Goal: Task Accomplishment & Management: Complete application form

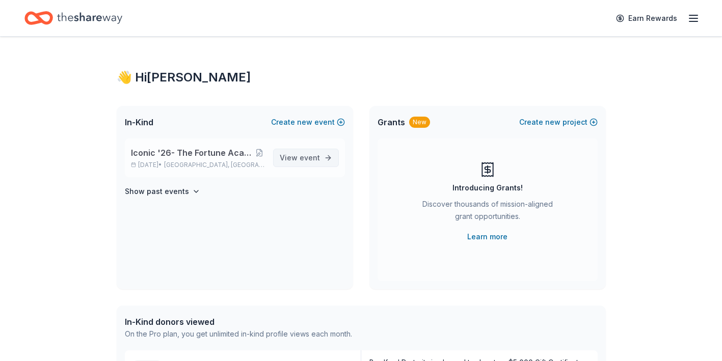
click at [299, 159] on span "View event" at bounding box center [300, 158] width 40 height 12
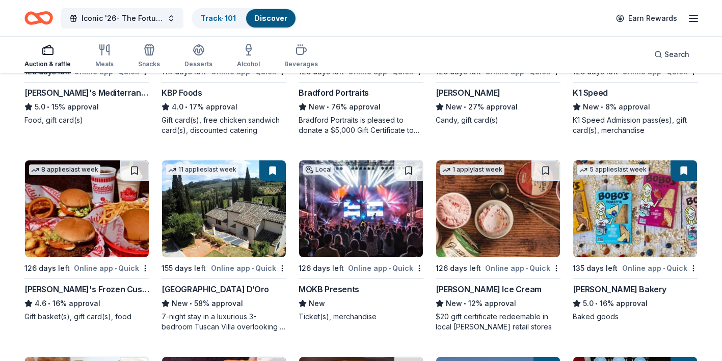
scroll to position [1209, 0]
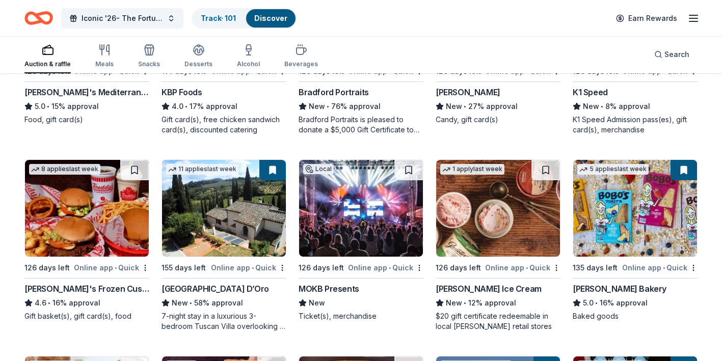
click at [274, 171] on button at bounding box center [272, 170] width 27 height 20
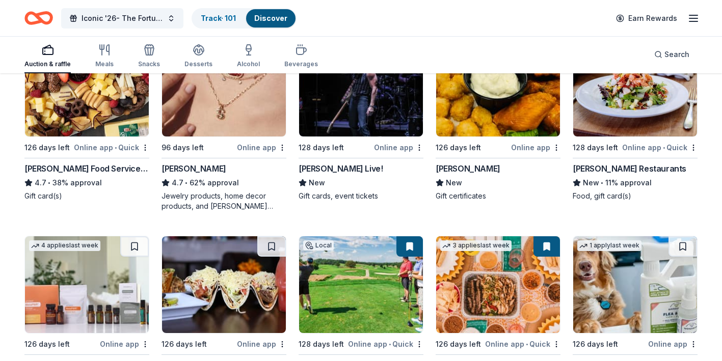
scroll to position [0, 0]
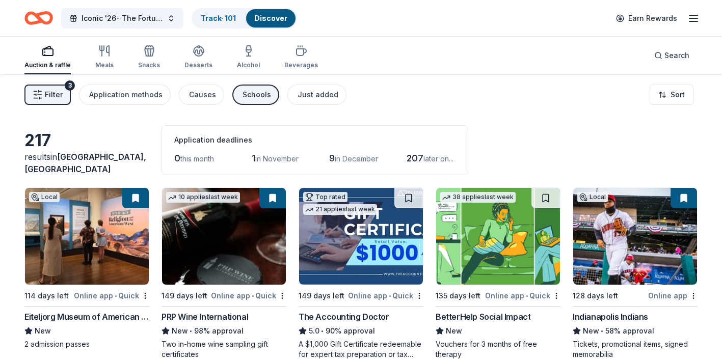
click at [65, 92] on button "Filter 3" at bounding box center [47, 95] width 46 height 20
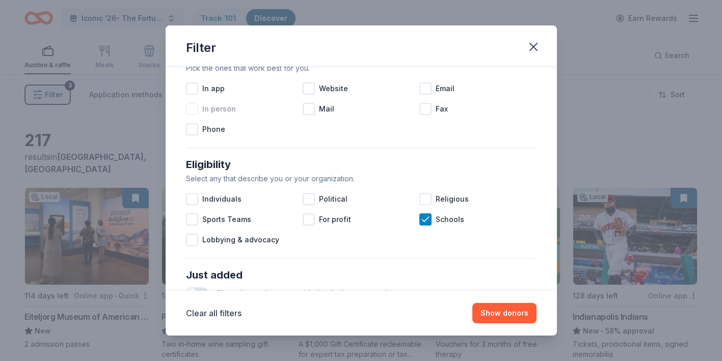
scroll to position [447, 0]
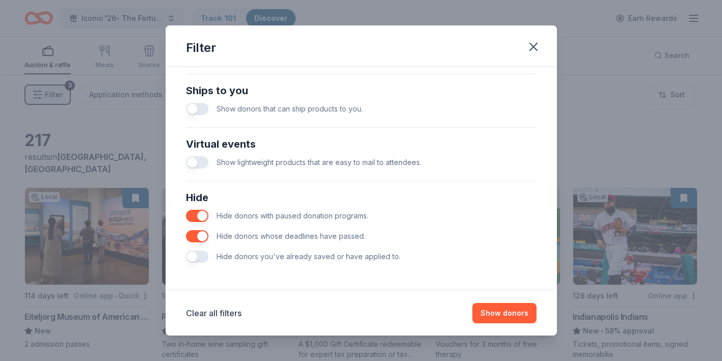
click at [204, 253] on button "button" at bounding box center [197, 257] width 22 height 12
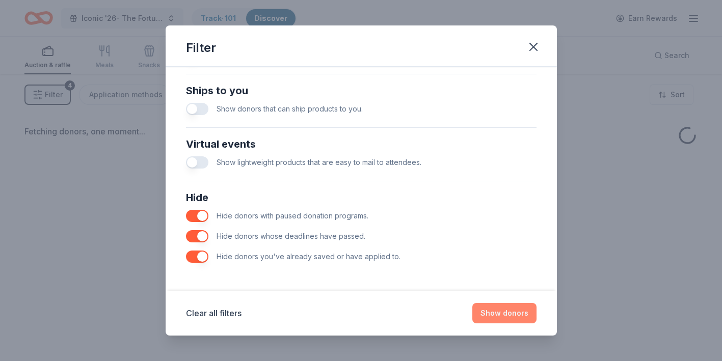
click at [520, 319] on button "Show donors" at bounding box center [505, 313] width 64 height 20
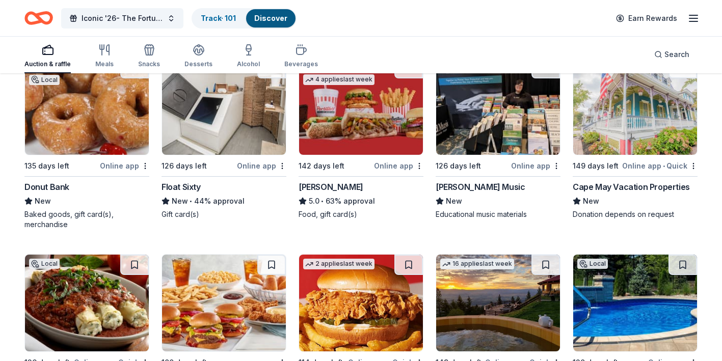
scroll to position [721, 0]
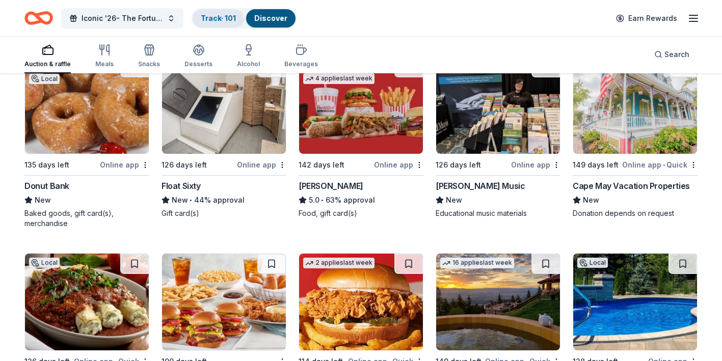
click at [224, 17] on link "Track · 101" at bounding box center [218, 18] width 35 height 9
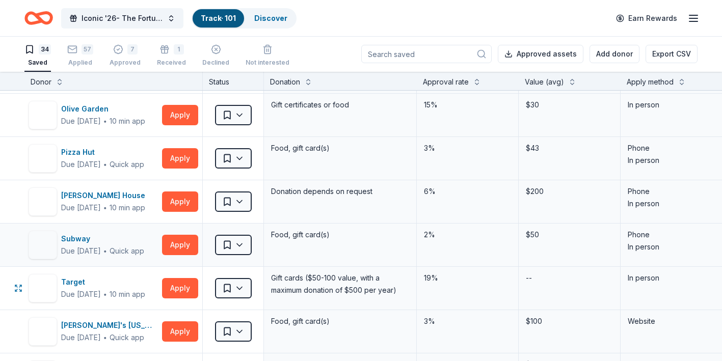
scroll to position [1091, 0]
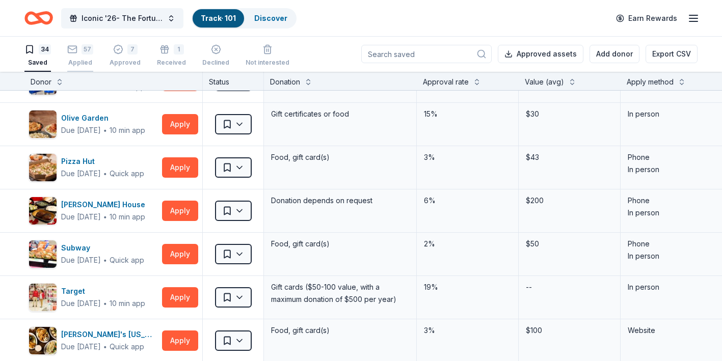
click at [87, 52] on div "57" at bounding box center [88, 49] width 12 height 10
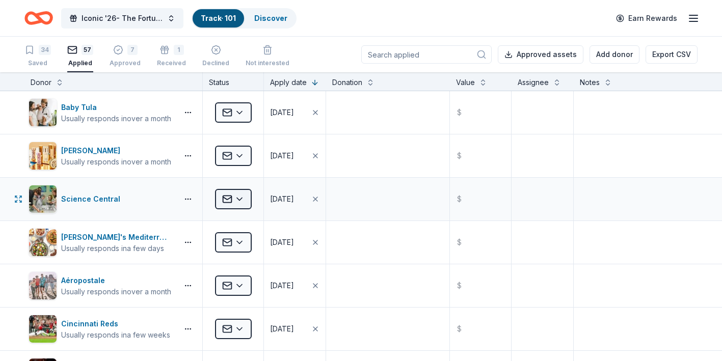
click at [240, 202] on html "Iconic '26- The Fortune Academy Presents the Roaring 20's Track · 101 Discover …" at bounding box center [361, 180] width 722 height 361
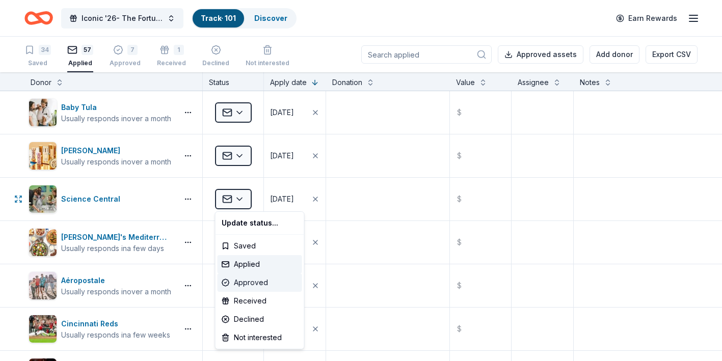
click at [248, 286] on div "Approved" at bounding box center [260, 283] width 85 height 18
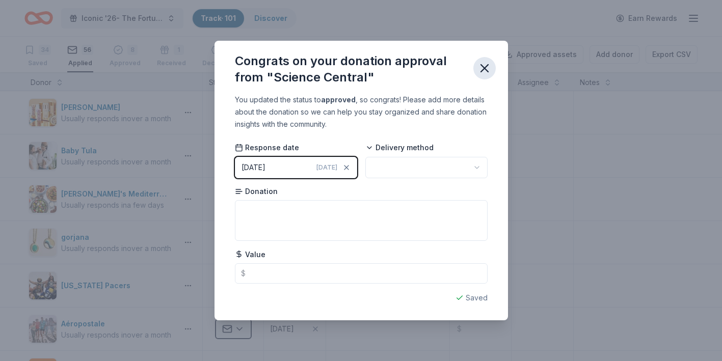
click at [487, 68] on icon "button" at bounding box center [485, 68] width 14 height 14
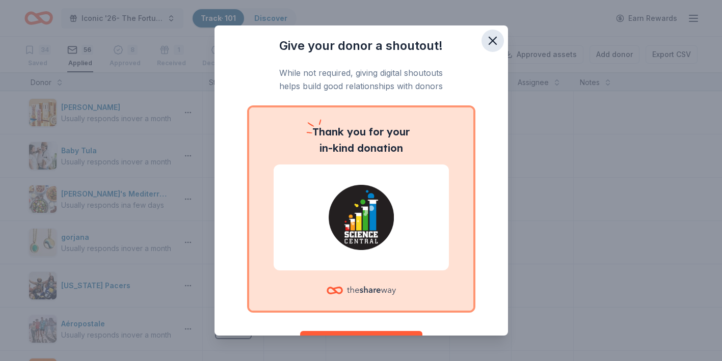
click at [492, 36] on icon "button" at bounding box center [493, 41] width 14 height 14
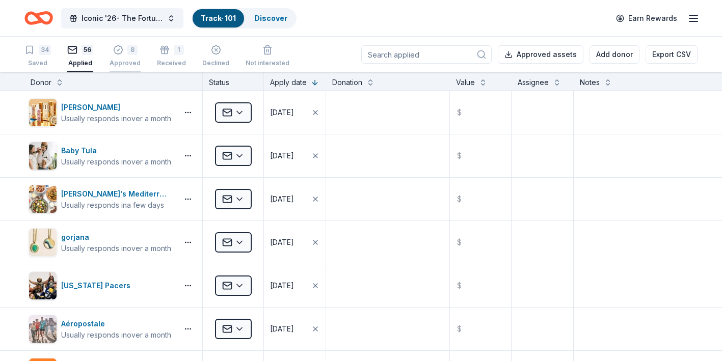
click at [130, 60] on div "Approved" at bounding box center [125, 58] width 31 height 8
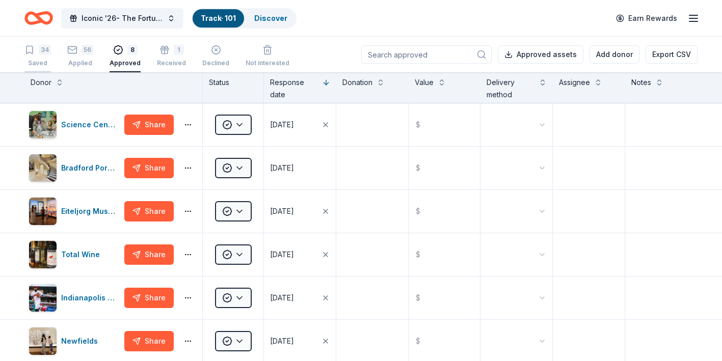
click at [39, 58] on div "34 Saved" at bounding box center [37, 56] width 27 height 22
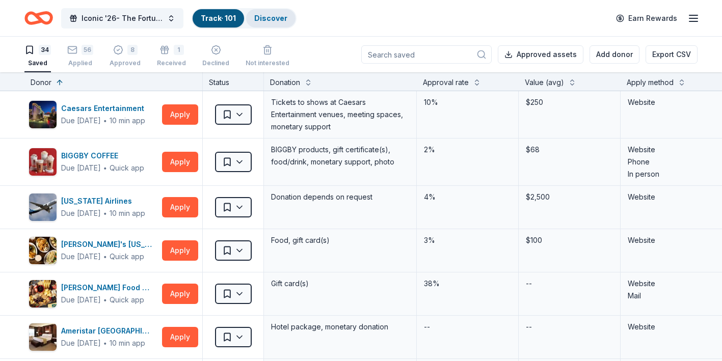
click at [266, 20] on link "Discover" at bounding box center [270, 18] width 33 height 9
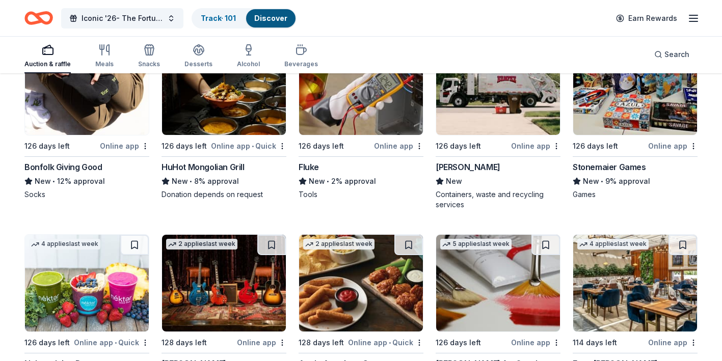
scroll to position [1726, 0]
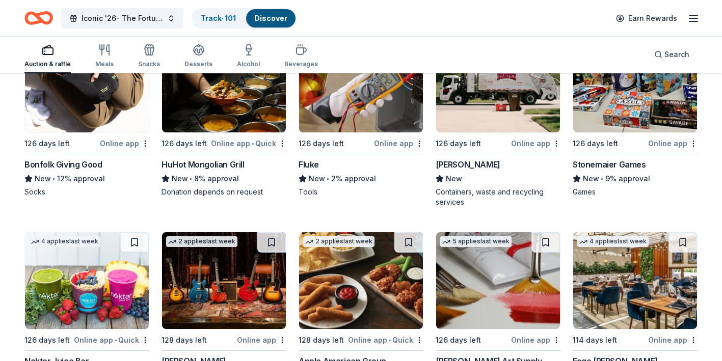
click at [595, 164] on div "Stonemaier Games" at bounding box center [609, 165] width 73 height 12
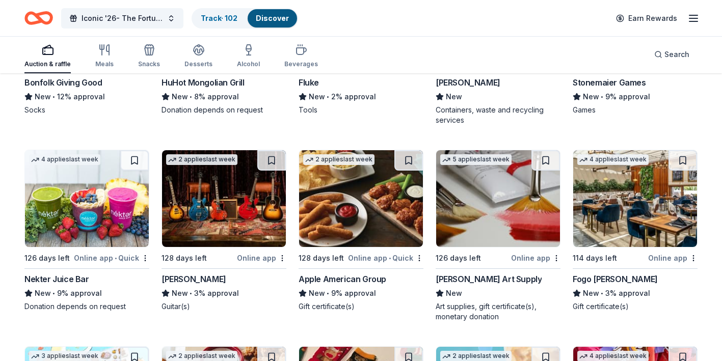
scroll to position [1809, 0]
click at [590, 279] on div "Fogo de Chao" at bounding box center [615, 279] width 85 height 12
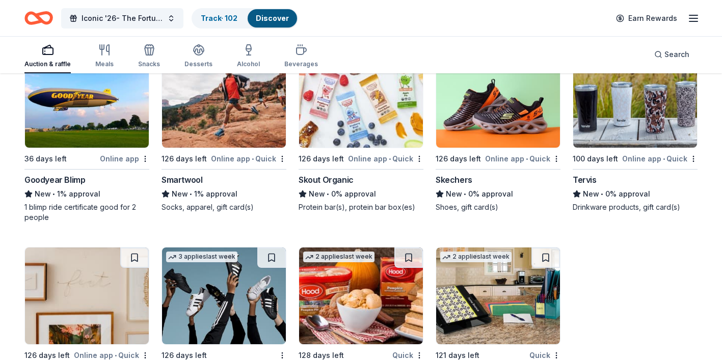
scroll to position [4423, 0]
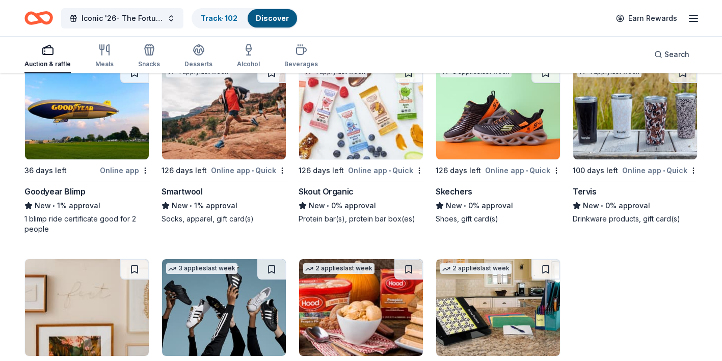
click at [189, 198] on div "Smartwool" at bounding box center [182, 192] width 41 height 12
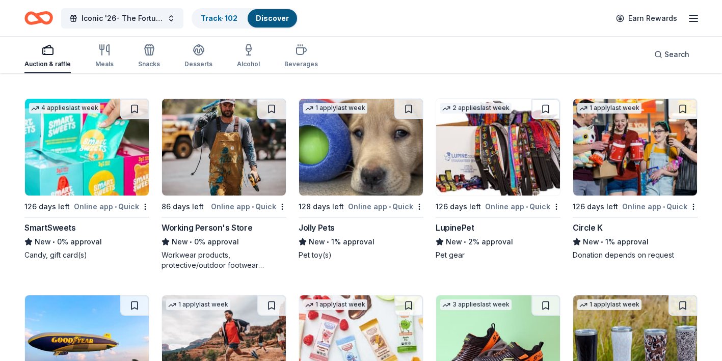
scroll to position [4185, 0]
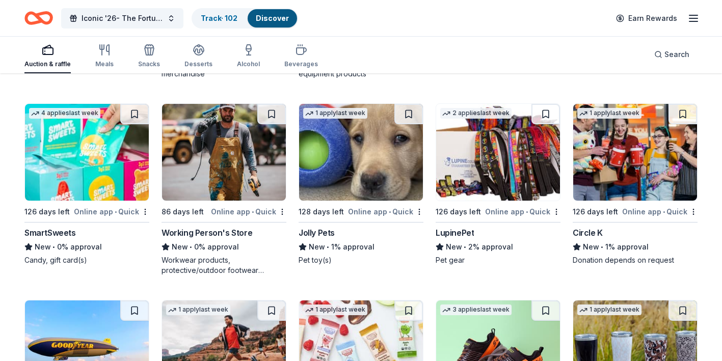
click at [500, 166] on img at bounding box center [498, 152] width 124 height 97
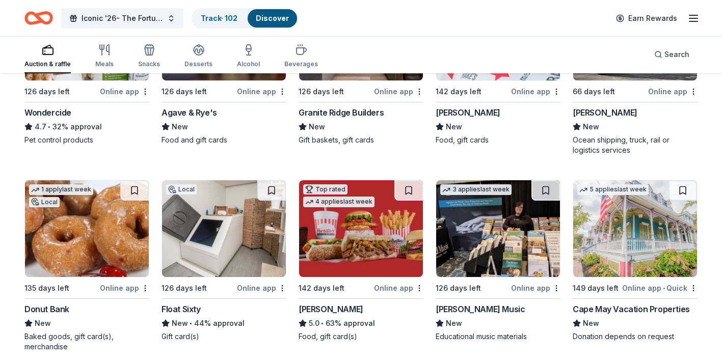
scroll to position [598, 0]
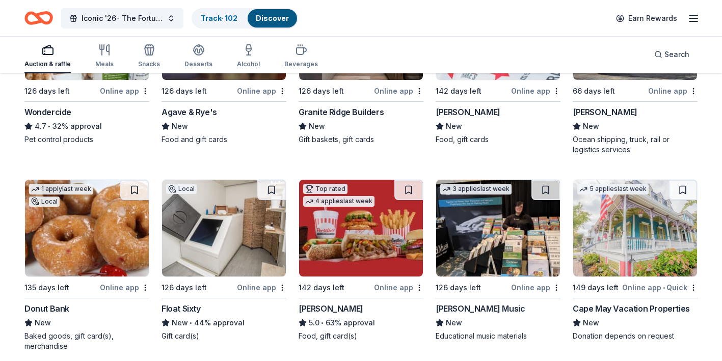
click at [195, 310] on div "Float Sixty" at bounding box center [181, 309] width 39 height 12
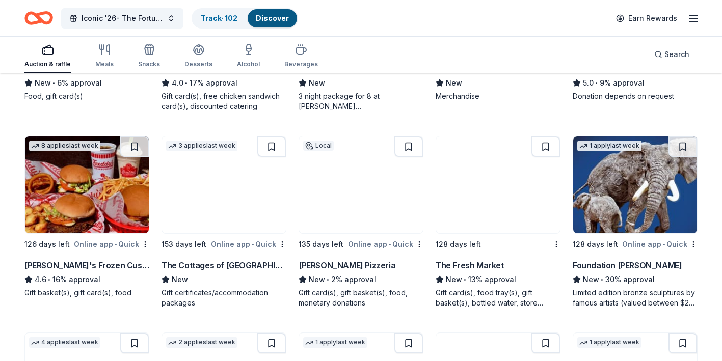
scroll to position [1046, 0]
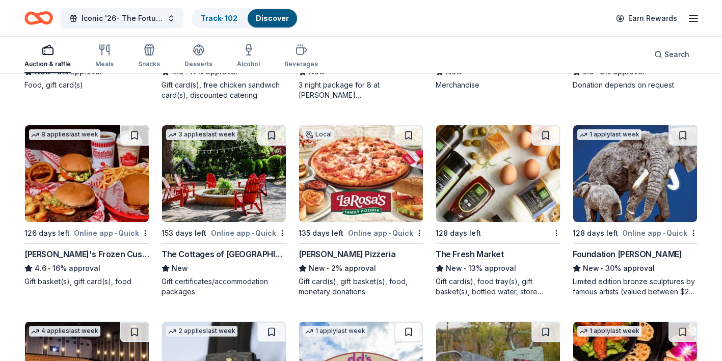
click at [459, 255] on div "The Fresh Market" at bounding box center [470, 254] width 68 height 12
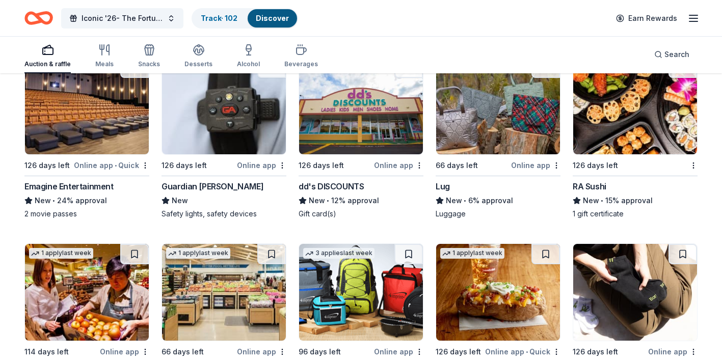
scroll to position [1321, 0]
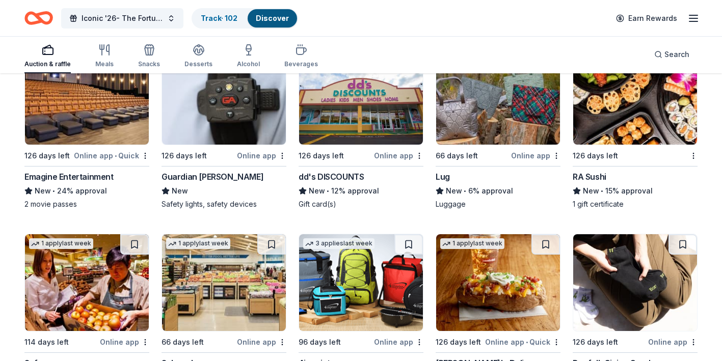
click at [445, 177] on div "Lug" at bounding box center [443, 177] width 14 height 12
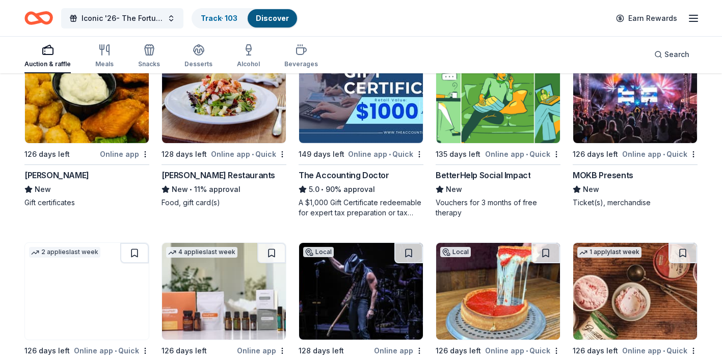
scroll to position [137, 0]
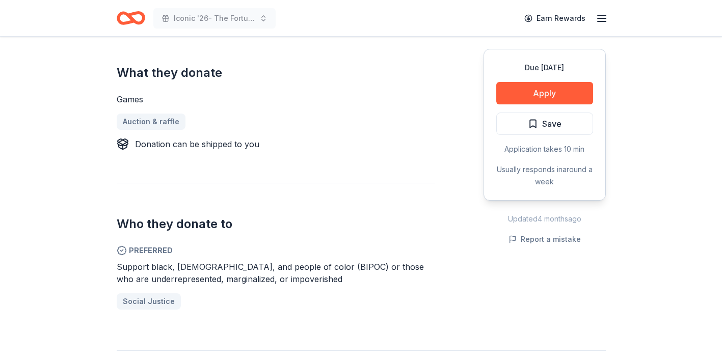
scroll to position [350, 0]
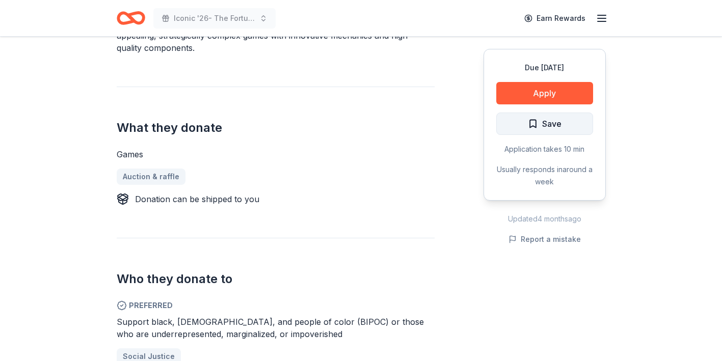
click at [521, 128] on button "Save" at bounding box center [544, 124] width 97 height 22
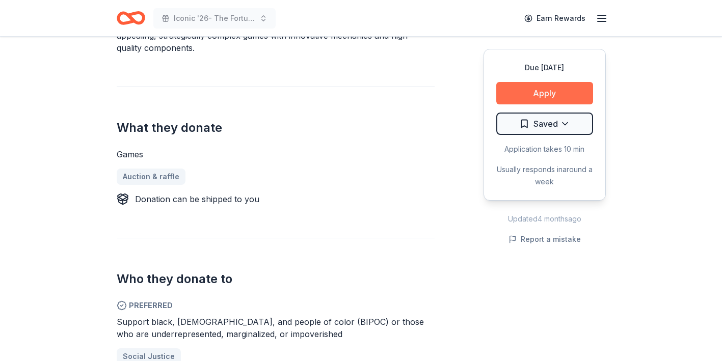
click at [548, 94] on button "Apply" at bounding box center [544, 93] width 97 height 22
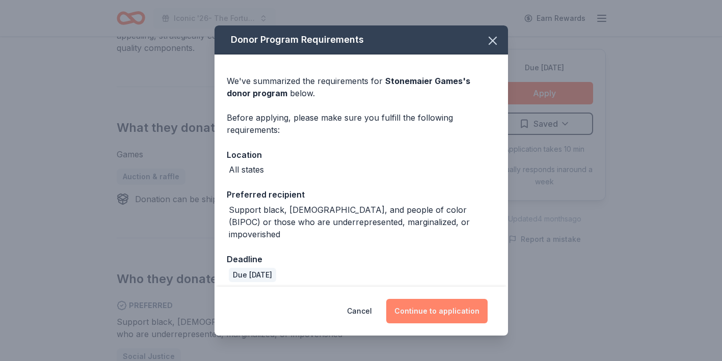
click at [423, 307] on button "Continue to application" at bounding box center [436, 311] width 101 height 24
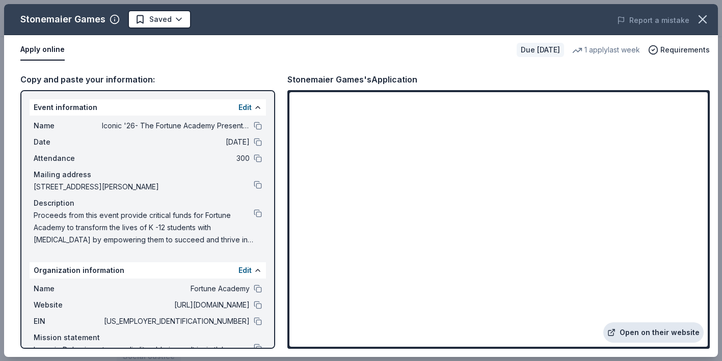
click at [634, 333] on link "Open on their website" at bounding box center [654, 333] width 100 height 20
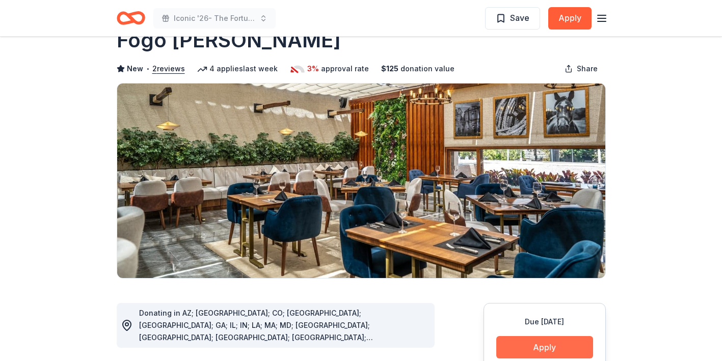
scroll to position [28, 0]
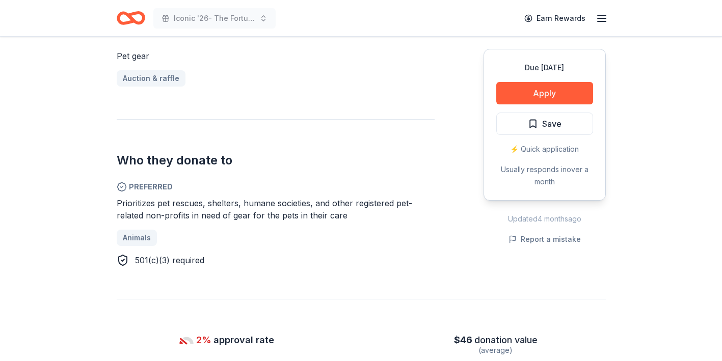
scroll to position [441, 0]
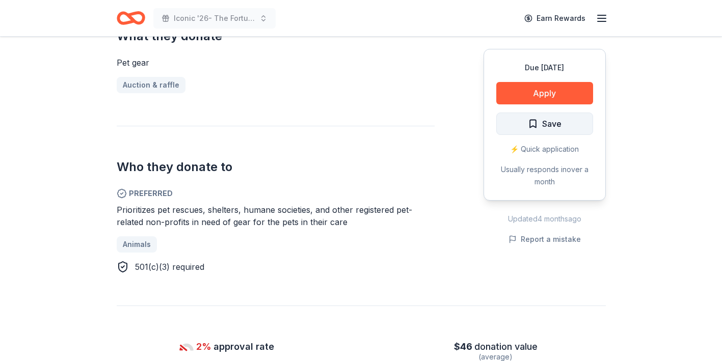
click at [543, 124] on span "Save" at bounding box center [551, 123] width 19 height 13
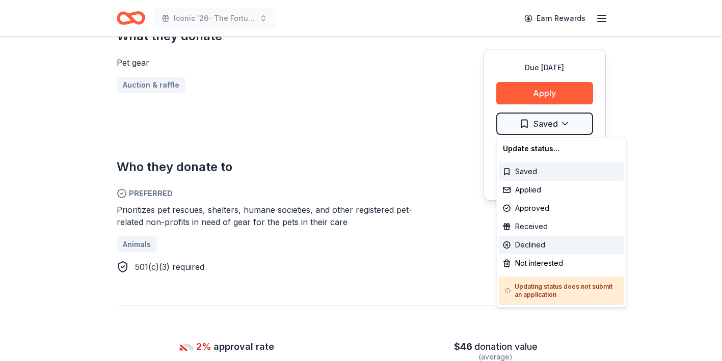
click at [531, 245] on div "Declined" at bounding box center [561, 245] width 125 height 18
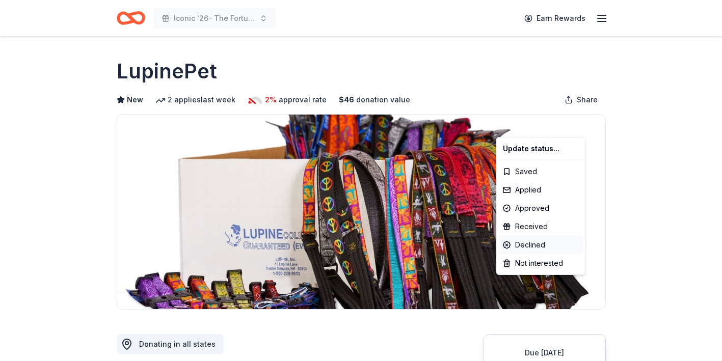
scroll to position [0, 0]
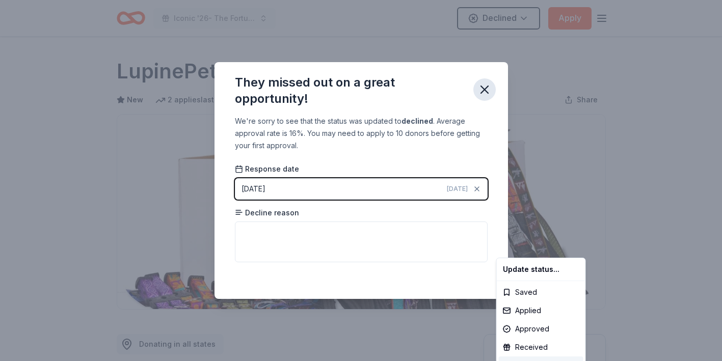
click at [489, 87] on html "Iconic '26- The Fortune Academy Presents the Roaring 20's Declined Apply Due in…" at bounding box center [361, 180] width 722 height 361
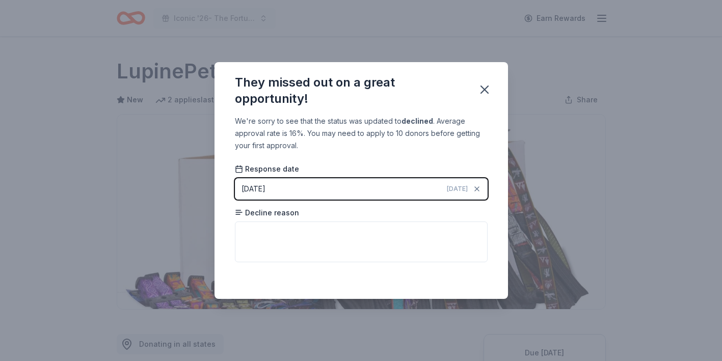
scroll to position [228, 0]
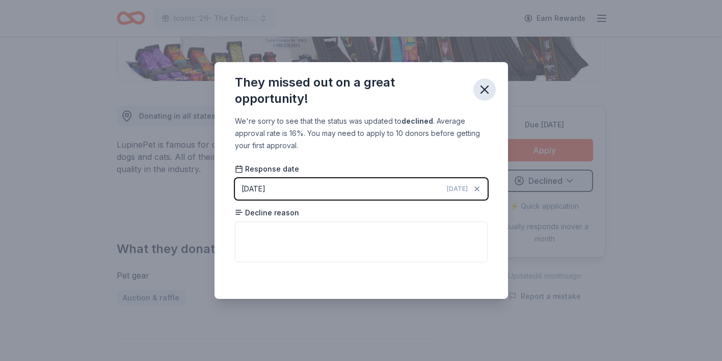
click at [483, 87] on icon "button" at bounding box center [485, 90] width 14 height 14
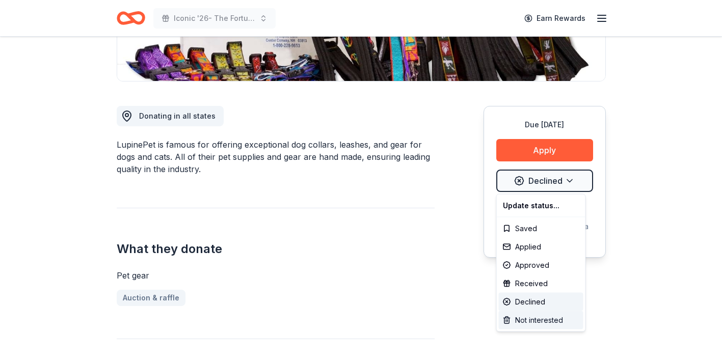
click at [530, 323] on div "Not interested" at bounding box center [541, 320] width 85 height 18
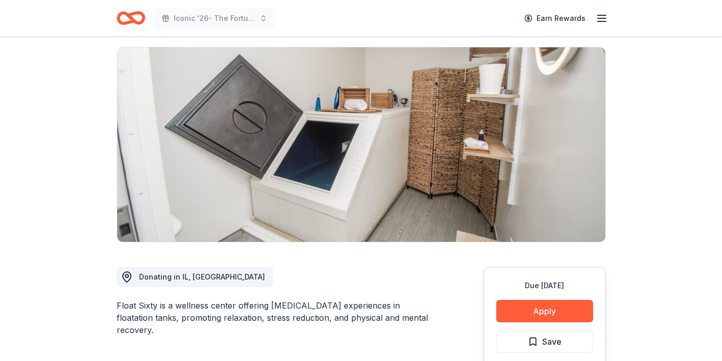
scroll to position [4, 0]
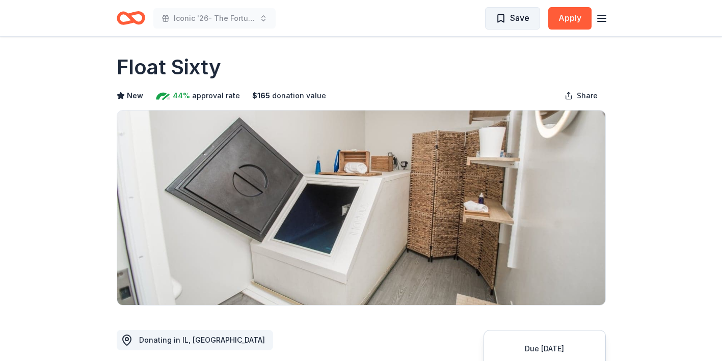
click at [523, 24] on span "Save" at bounding box center [519, 17] width 19 height 13
click at [523, 24] on html "Iconic '26- The Fortune Academy Presents the Roaring 20's Saved Apply Due in 12…" at bounding box center [361, 176] width 722 height 361
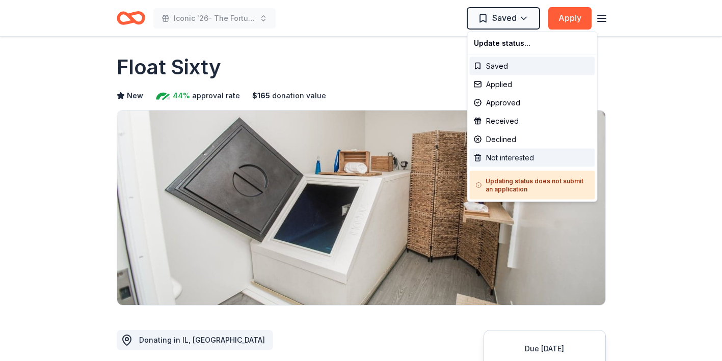
click at [523, 162] on div "Not interested" at bounding box center [532, 158] width 125 height 18
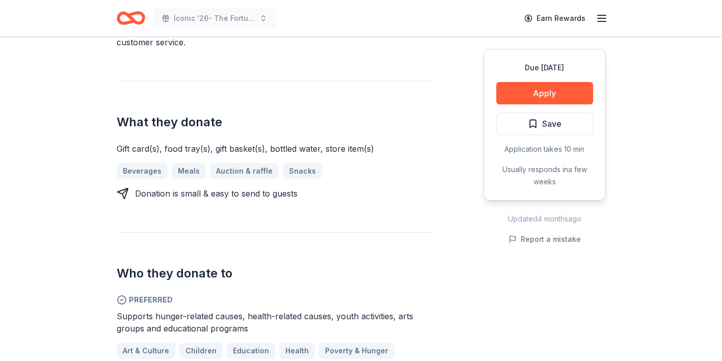
scroll to position [387, 0]
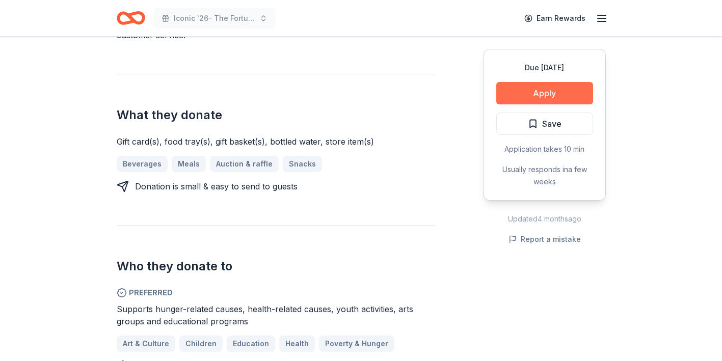
click at [528, 89] on button "Apply" at bounding box center [544, 93] width 97 height 22
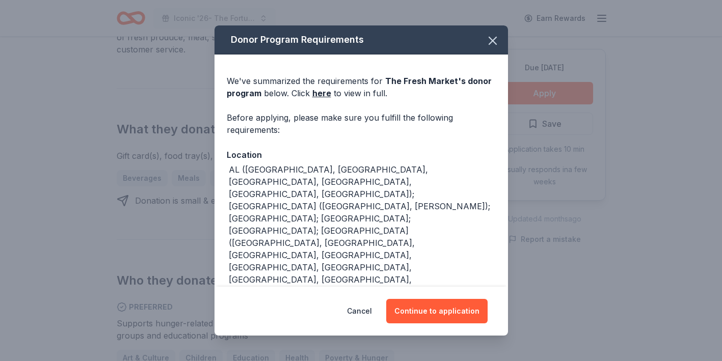
scroll to position [401, 0]
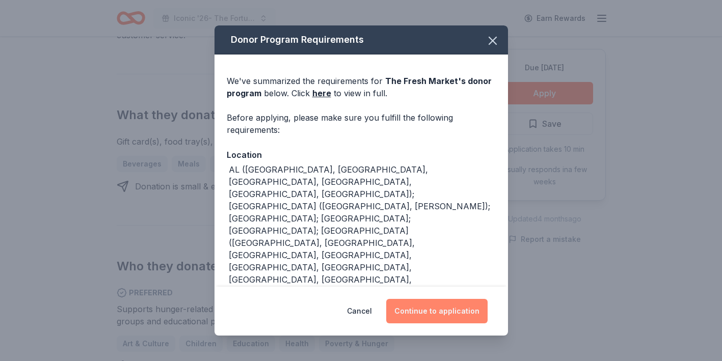
click at [428, 303] on button "Continue to application" at bounding box center [436, 311] width 101 height 24
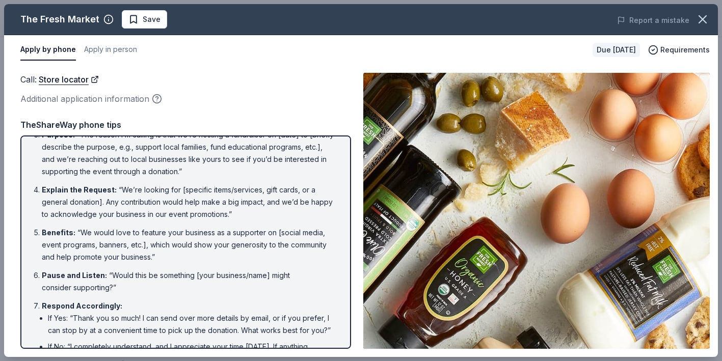
scroll to position [0, 0]
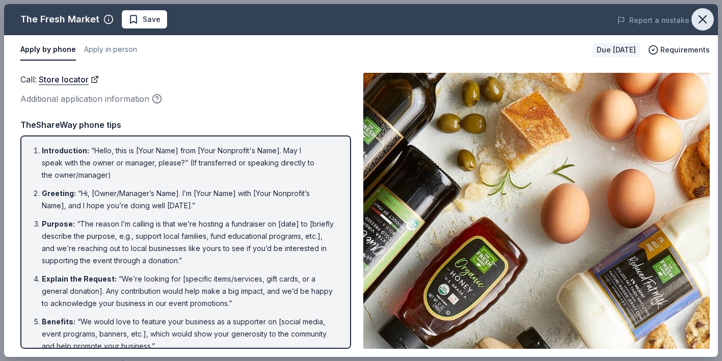
click at [704, 20] on icon "button" at bounding box center [703, 19] width 14 height 14
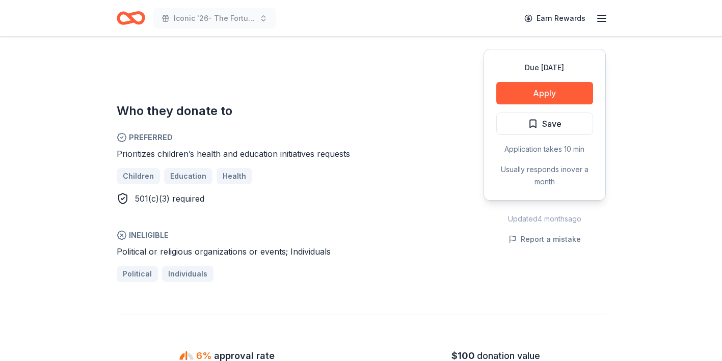
scroll to position [512, 0]
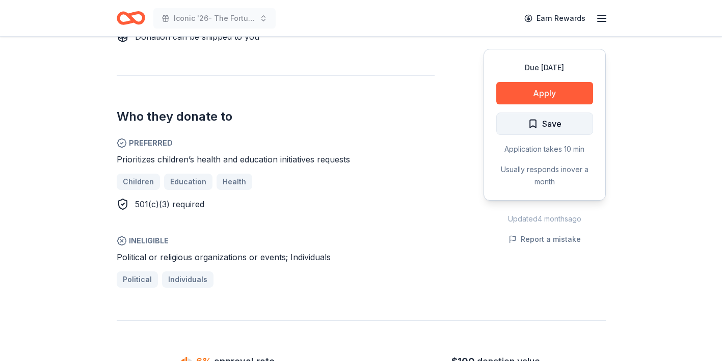
click at [548, 126] on span "Save" at bounding box center [551, 123] width 19 height 13
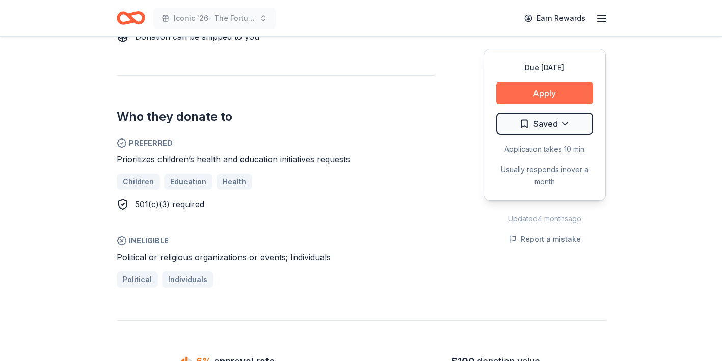
click at [558, 94] on button "Apply" at bounding box center [544, 93] width 97 height 22
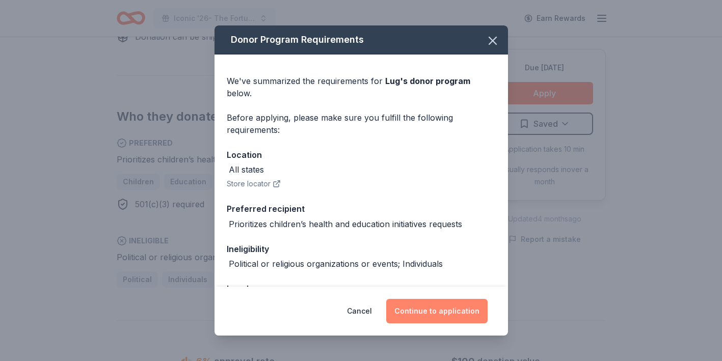
click at [436, 312] on button "Continue to application" at bounding box center [436, 311] width 101 height 24
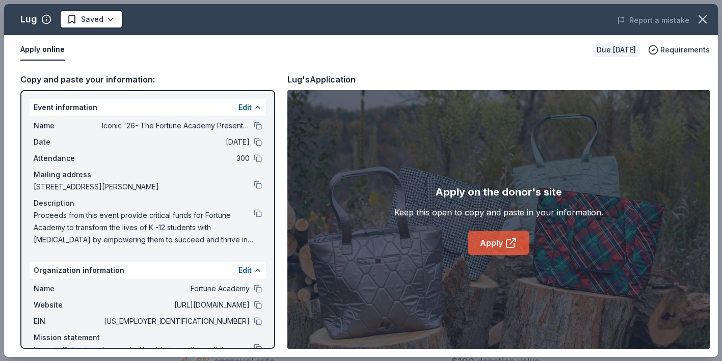
click at [501, 246] on link "Apply" at bounding box center [499, 243] width 62 height 24
click at [701, 15] on icon "button" at bounding box center [703, 19] width 14 height 14
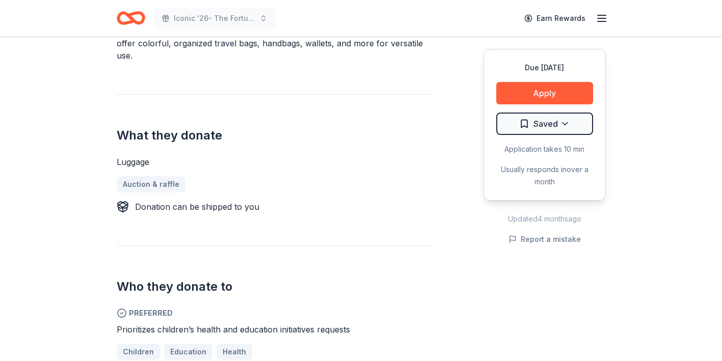
scroll to position [343, 0]
click at [520, 97] on button "Apply" at bounding box center [544, 93] width 97 height 22
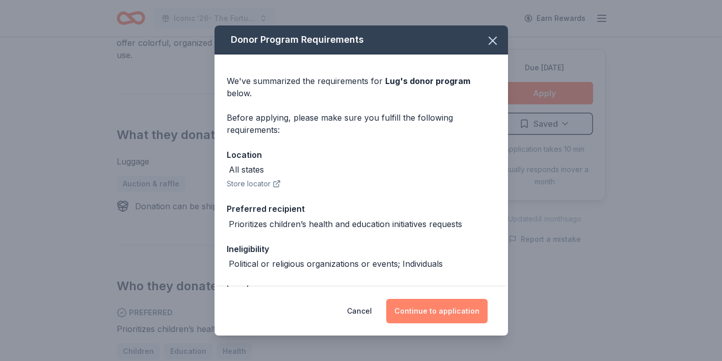
click at [429, 309] on button "Continue to application" at bounding box center [436, 311] width 101 height 24
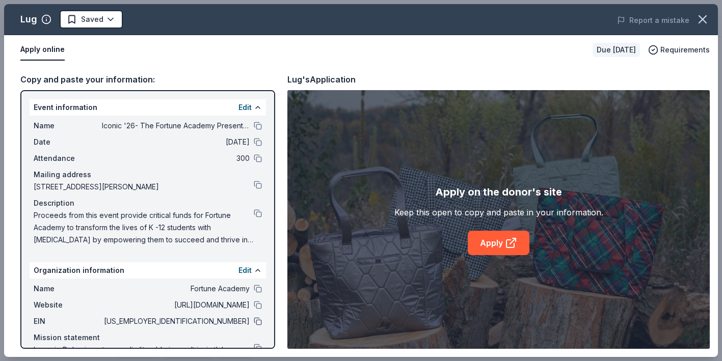
click at [259, 325] on button at bounding box center [258, 322] width 8 height 8
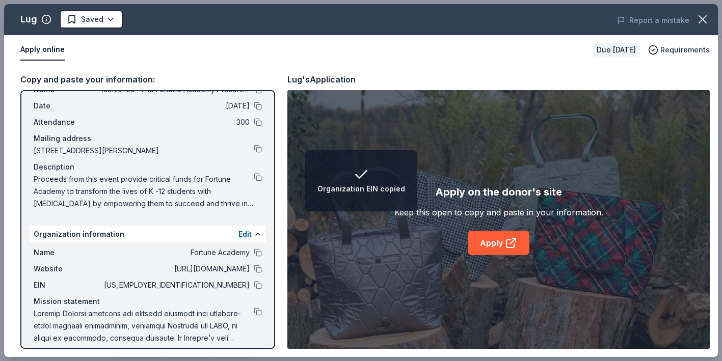
scroll to position [45, 0]
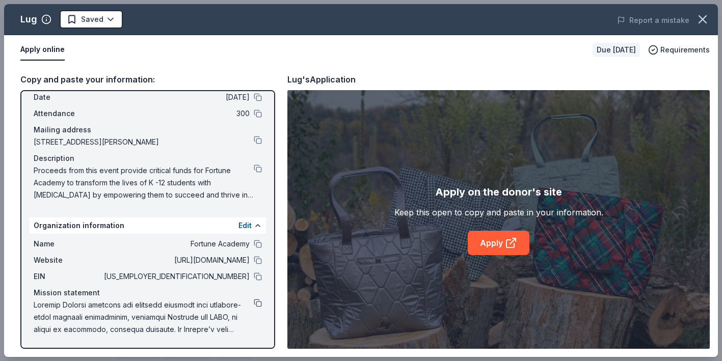
click at [258, 306] on button at bounding box center [258, 303] width 8 height 8
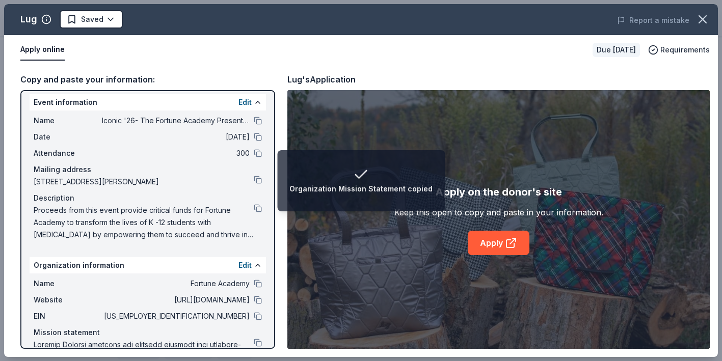
scroll to position [0, 0]
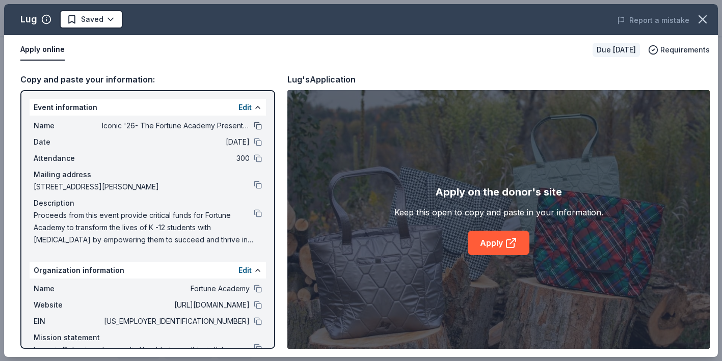
click at [258, 125] on button at bounding box center [258, 126] width 8 height 8
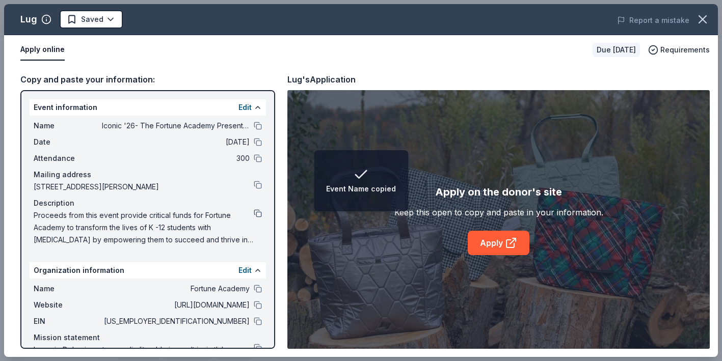
click at [258, 211] on button at bounding box center [258, 213] width 8 height 8
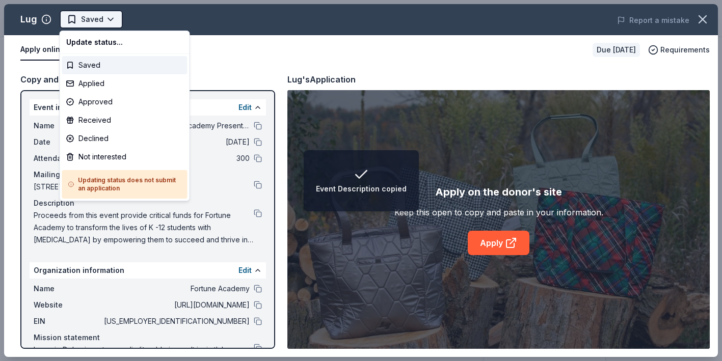
click at [113, 24] on html "Event Description copied Iconic '26- The Fortune Academy Presents the Roaring 2…" at bounding box center [361, 180] width 722 height 361
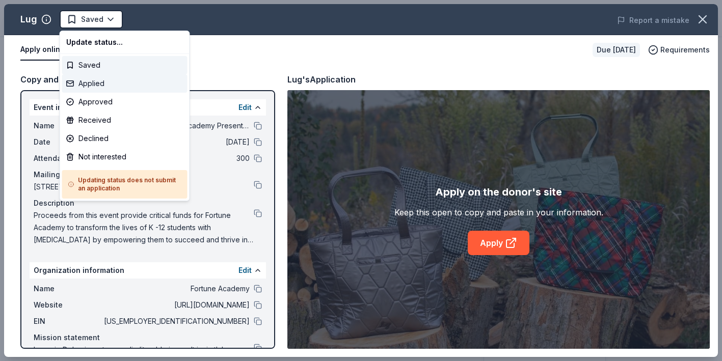
click at [114, 86] on div "Applied" at bounding box center [124, 83] width 125 height 18
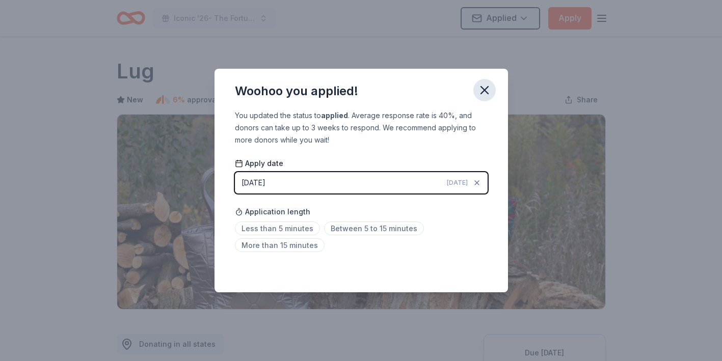
click at [486, 88] on icon "button" at bounding box center [484, 90] width 7 height 7
